Goal: Task Accomplishment & Management: Use online tool/utility

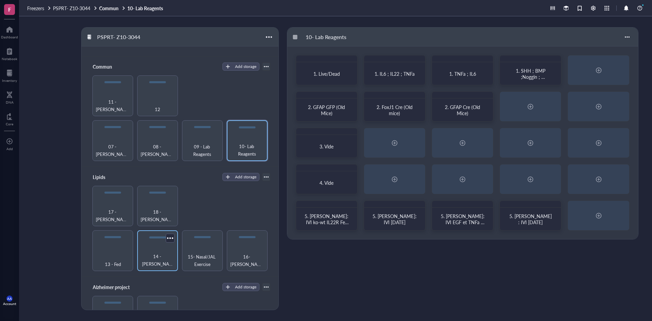
scroll to position [28, 0]
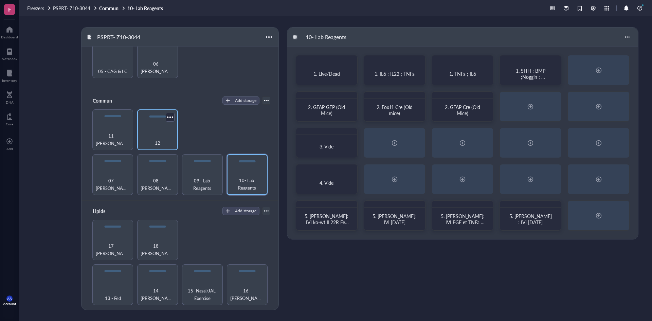
click at [155, 139] on span "12" at bounding box center [157, 142] width 5 height 7
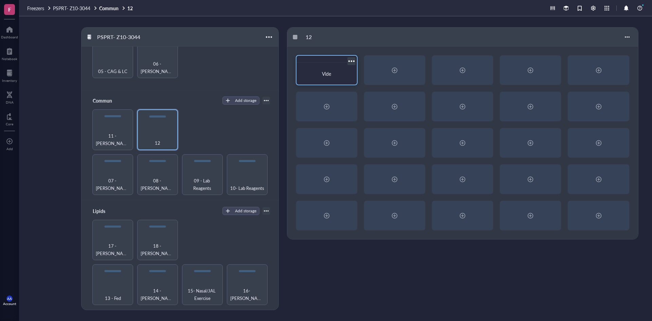
click at [322, 75] on span "Vide" at bounding box center [326, 73] width 9 height 7
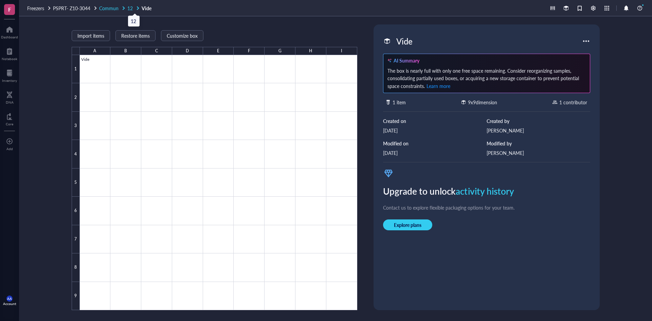
click at [132, 8] on span "12" at bounding box center [129, 8] width 5 height 7
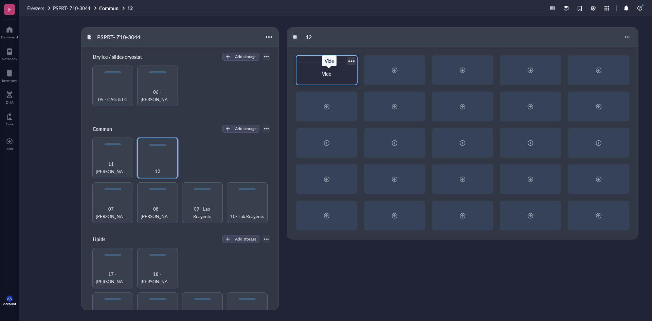
click at [323, 70] on div "Vide" at bounding box center [326, 73] width 55 height 17
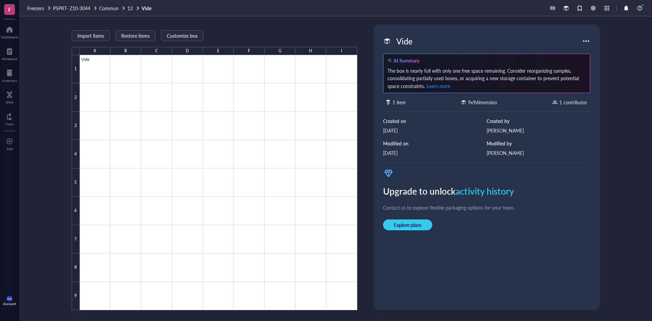
click at [404, 39] on div "Vide" at bounding box center [404, 41] width 22 height 14
type input "V"
type input "CPE x A Pre [PERSON_NAME] Repos [DATE]"
click at [469, 39] on div "CPE x A Pre [PERSON_NAME] Repos [DATE]" at bounding box center [476, 41] width 166 height 14
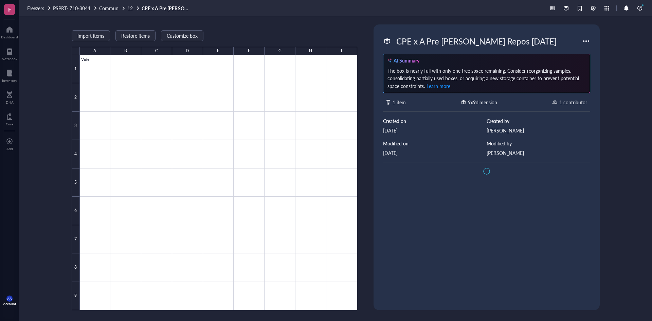
scroll to position [0, 0]
drag, startPoint x: 511, startPoint y: 42, endPoint x: 386, endPoint y: 43, distance: 125.0
click at [386, 43] on div "CPE x A Pre [PERSON_NAME] Repos [DATE]" at bounding box center [482, 41] width 199 height 14
click at [132, 5] on span "12" at bounding box center [129, 8] width 5 height 7
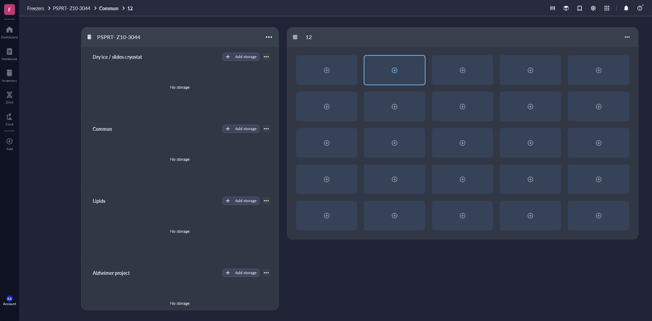
click at [393, 69] on div at bounding box center [394, 70] width 11 height 11
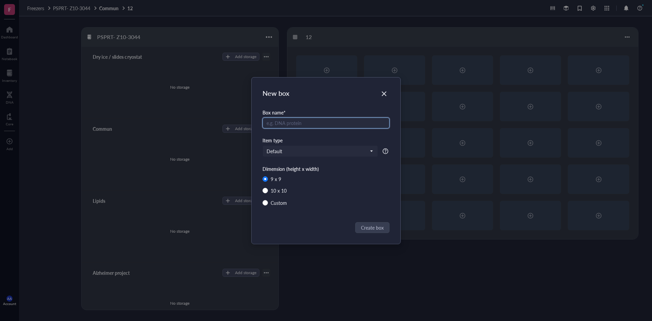
paste input "CPE x A Pre [PERSON_NAME] Repos [DATE]"
type input "CPE x A Pre [PERSON_NAME] Repos [DATE]"
radio input "false"
radio input "true"
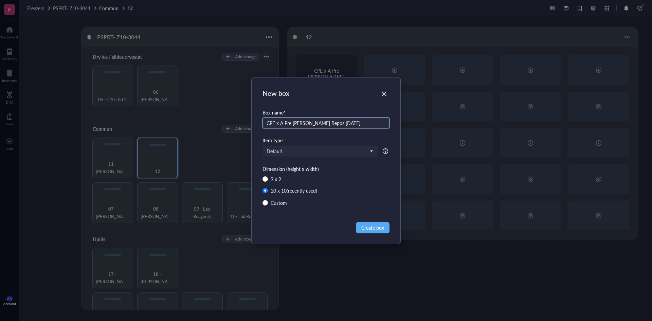
drag, startPoint x: 324, startPoint y: 123, endPoint x: 313, endPoint y: 128, distance: 12.3
click at [313, 128] on div "Box name * CPE x A Pre [PERSON_NAME] Repos [DATE]" at bounding box center [326, 123] width 127 height 28
type input "CPE x A Pre [PERSON_NAME] Ex [DATE]"
click at [372, 228] on span "Create box" at bounding box center [372, 227] width 23 height 7
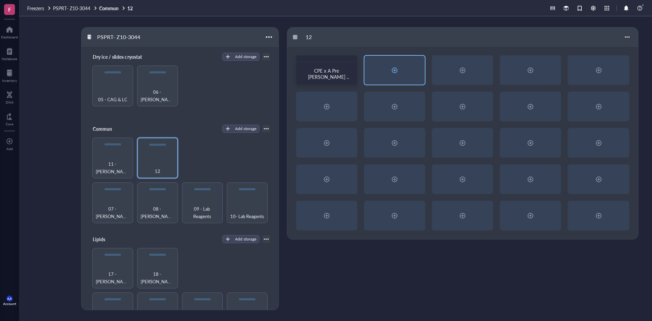
click at [395, 70] on div at bounding box center [394, 70] width 11 height 11
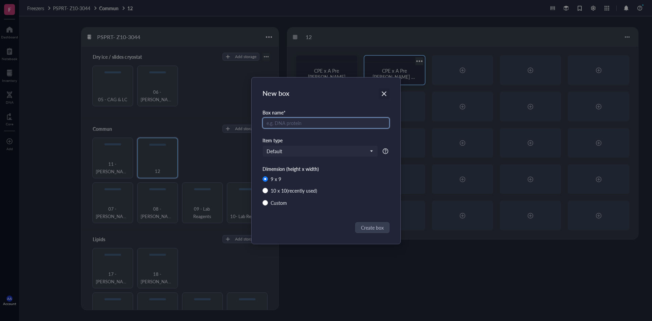
radio input "false"
radio input "true"
click at [386, 92] on icon "Close" at bounding box center [384, 93] width 5 height 5
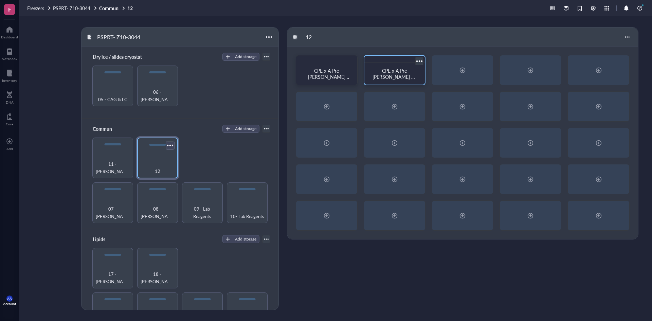
click at [169, 143] on div at bounding box center [170, 145] width 10 height 10
click at [629, 35] on div at bounding box center [627, 37] width 11 height 11
click at [628, 35] on div at bounding box center [627, 37] width 11 height 11
